Goal: Contribute content

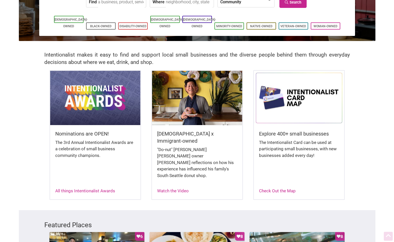
scroll to position [76, 0]
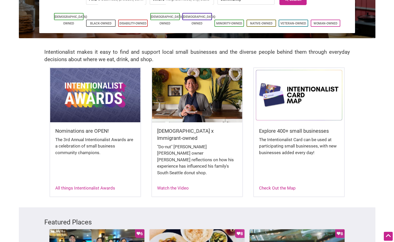
click at [85, 178] on div "Nominations are OPEN! The 3rd Annual Intentionalist Awards are a celebration of…" at bounding box center [95, 132] width 92 height 130
click at [84, 185] on link "All things Intentionalist Awards" at bounding box center [85, 187] width 60 height 5
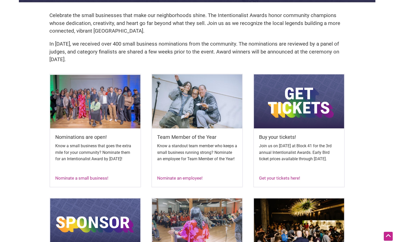
scroll to position [147, 0]
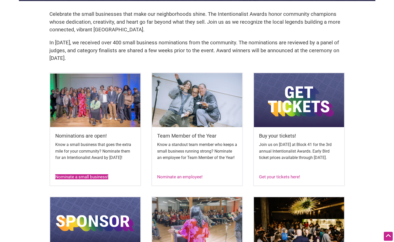
click at [82, 179] on link "Nominate a small business!" at bounding box center [81, 176] width 53 height 5
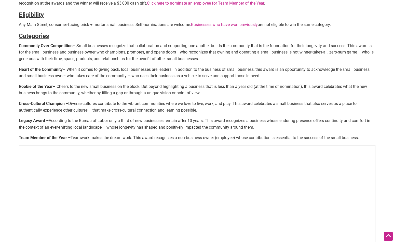
scroll to position [194, 0]
drag, startPoint x: 27, startPoint y: 46, endPoint x: 202, endPoint y: 93, distance: 181.9
click at [202, 93] on div "Nominate a small business! The annual Intentionalist Awards recognize small bus…" at bounding box center [197, 57] width 356 height 451
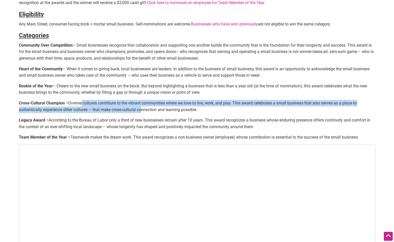
drag, startPoint x: 83, startPoint y: 103, endPoint x: 142, endPoint y: 107, distance: 58.5
click at [142, 107] on p "Cross-Cultural Champion – Diverse cultures contribute to the vibrant communitie…" at bounding box center [197, 106] width 356 height 13
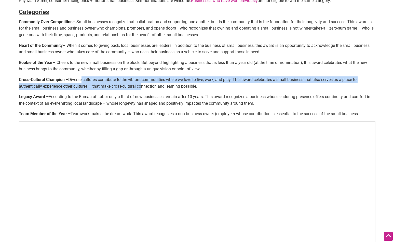
scroll to position [217, 0]
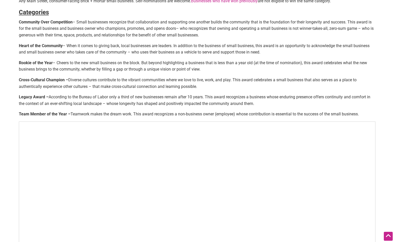
click at [49, 96] on p "Legacy Award – According to the Bureau of Labor only a third of new businesses …" at bounding box center [197, 100] width 356 height 13
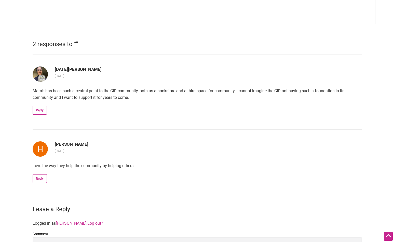
scroll to position [462, 0]
